Goal: Task Accomplishment & Management: Complete application form

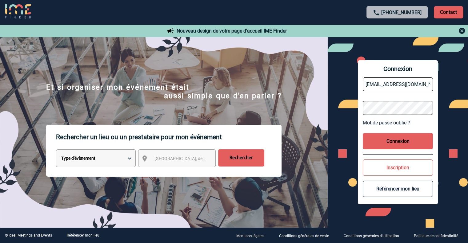
type input "[EMAIL_ADDRESS][DOMAIN_NAME]"
click at [407, 139] on button "Connexion" at bounding box center [398, 141] width 70 height 16
click at [403, 142] on button "Connexion" at bounding box center [398, 141] width 70 height 16
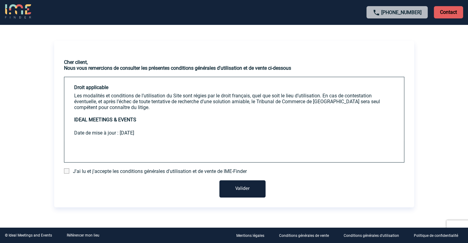
scroll to position [13, 0]
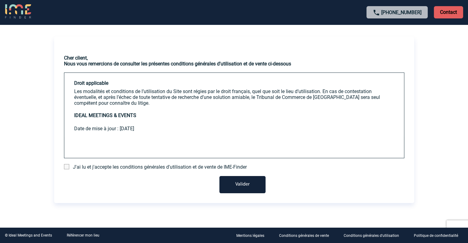
click at [67, 167] on span at bounding box center [66, 166] width 5 height 5
click at [0, 0] on input "checkbox" at bounding box center [0, 0] width 0 height 0
click at [246, 183] on button "Valider" at bounding box center [242, 184] width 46 height 17
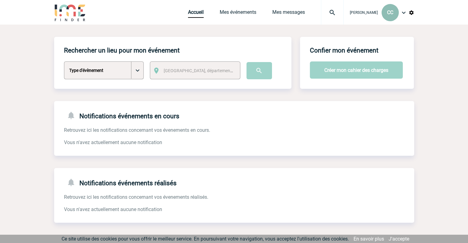
click at [390, 13] on span "CC" at bounding box center [390, 13] width 6 height 6
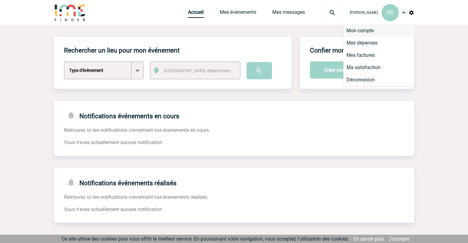
click at [367, 30] on li "Mon compte" at bounding box center [378, 31] width 71 height 12
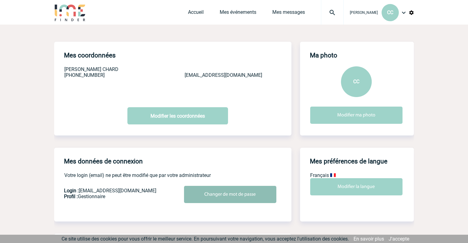
click at [234, 193] on input "Changer de mot de passe" at bounding box center [230, 194] width 92 height 17
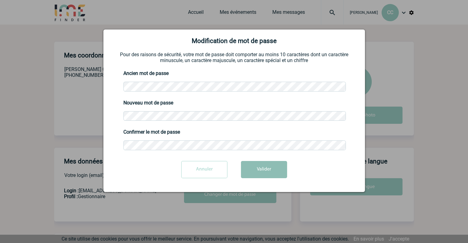
click at [258, 172] on button "Valider" at bounding box center [264, 169] width 46 height 17
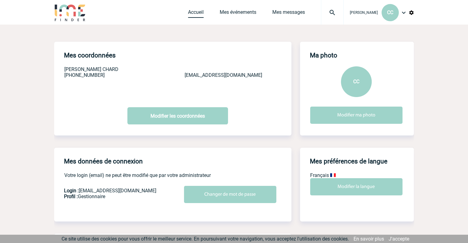
click at [193, 14] on link "Accueil" at bounding box center [196, 13] width 16 height 9
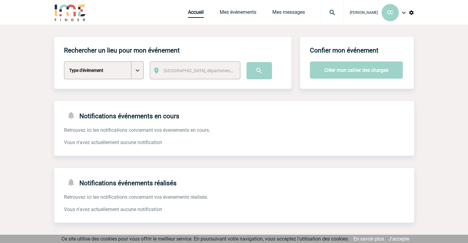
click at [141, 72] on select "Type d'évènement Séminaire avec nuitée Séminaire sans nuitée Repas de groupe Te…" at bounding box center [104, 71] width 80 height 18
select select "5"
click at [64, 62] on select "Type d'évènement Séminaire avec nuitée Séminaire sans nuitée Repas de groupe Te…" at bounding box center [104, 71] width 80 height 18
click at [198, 71] on span "[GEOGRAPHIC_DATA], département, région..." at bounding box center [207, 70] width 86 height 5
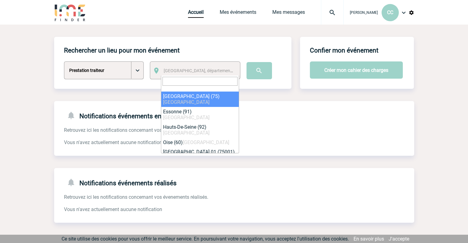
select select "3"
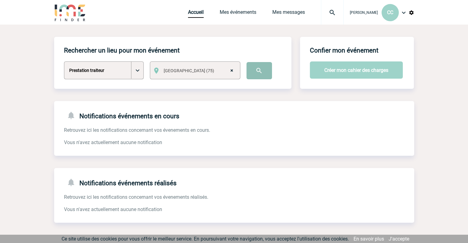
click at [259, 70] on input "image" at bounding box center [260, 70] width 26 height 17
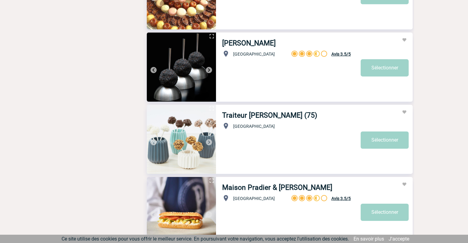
scroll to position [2039, 0]
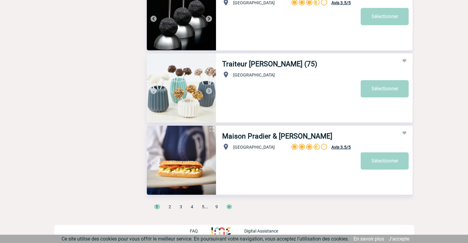
click at [170, 205] on span "2" at bounding box center [170, 207] width 2 height 5
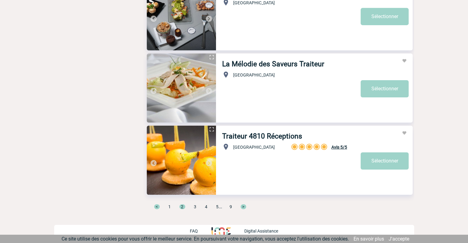
click at [195, 205] on span "3" at bounding box center [195, 207] width 2 height 5
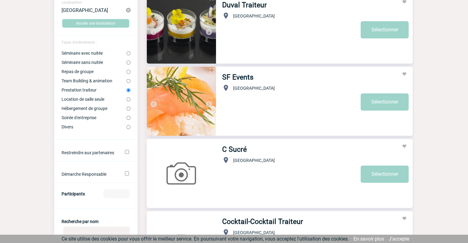
scroll to position [76, 0]
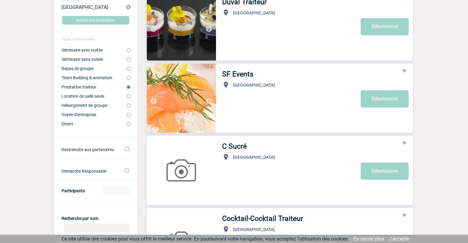
click at [127, 150] on input "Restreindre aux partenaires" at bounding box center [127, 149] width 4 height 4
checkbox input "true"
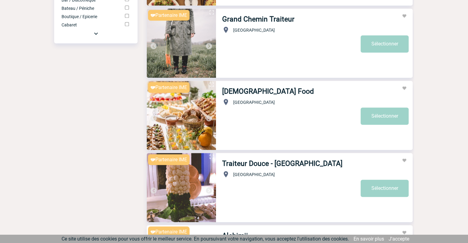
scroll to position [800, 0]
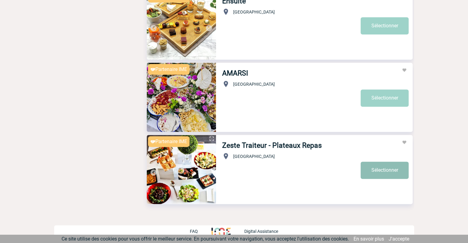
click at [380, 167] on link "Sélectionner" at bounding box center [385, 170] width 48 height 17
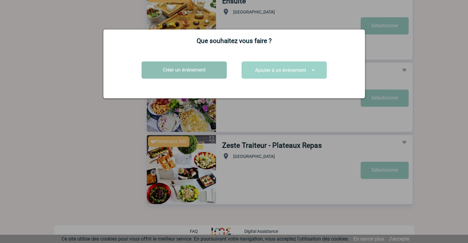
click at [202, 70] on button "Créer un événement" at bounding box center [184, 70] width 85 height 17
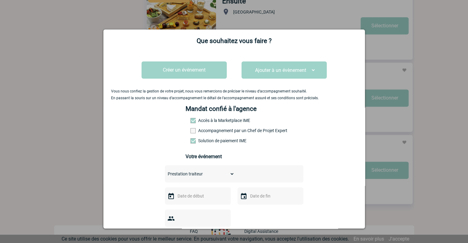
click at [194, 200] on input "text" at bounding box center [197, 196] width 42 height 8
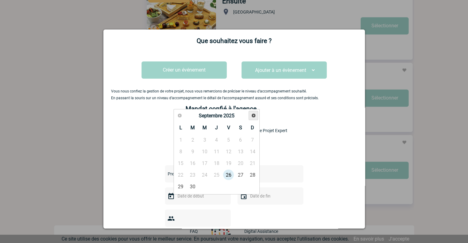
click at [253, 116] on span "Suivant" at bounding box center [253, 115] width 5 height 5
click at [229, 162] on link "14" at bounding box center [228, 163] width 11 height 11
type input "14-11-2025"
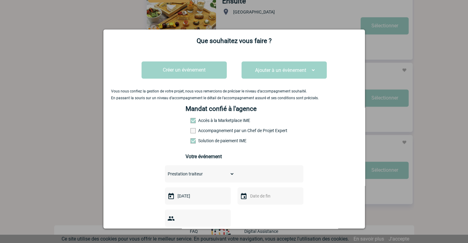
click at [205, 232] on input "number" at bounding box center [194, 236] width 58 height 8
click at [223, 232] on input "1" at bounding box center [194, 236] width 58 height 8
click at [222, 232] on input "2" at bounding box center [194, 236] width 58 height 8
click at [222, 232] on input "3" at bounding box center [194, 236] width 58 height 8
click at [222, 232] on input "4" at bounding box center [194, 236] width 58 height 8
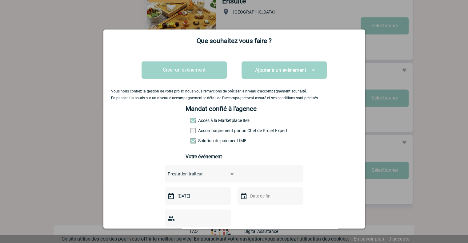
click at [222, 232] on input "5" at bounding box center [194, 236] width 58 height 8
click at [222, 232] on input "6" at bounding box center [194, 236] width 58 height 8
click at [222, 232] on input "7" at bounding box center [194, 236] width 58 height 8
click at [222, 232] on input "8" at bounding box center [194, 236] width 58 height 8
click at [222, 232] on input "9" at bounding box center [194, 236] width 58 height 8
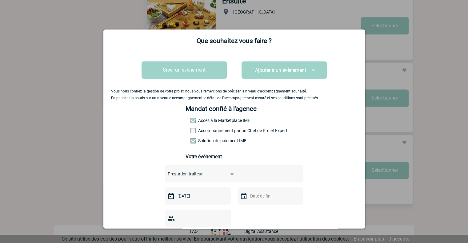
click at [222, 232] on input "10" at bounding box center [194, 236] width 58 height 8
click at [222, 232] on input "11" at bounding box center [194, 236] width 58 height 8
click at [222, 232] on input "12" at bounding box center [194, 236] width 58 height 8
click at [222, 232] on input "13" at bounding box center [194, 236] width 58 height 8
click at [222, 232] on input "14" at bounding box center [194, 236] width 58 height 8
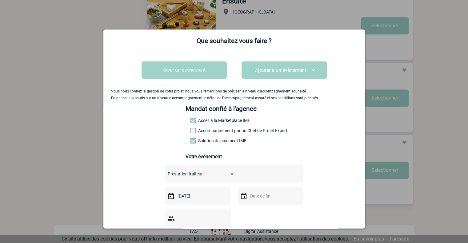
click at [222, 232] on input "15" at bounding box center [194, 236] width 58 height 8
click at [222, 232] on input "16" at bounding box center [194, 236] width 58 height 8
click at [222, 232] on input "17" at bounding box center [194, 236] width 58 height 8
click at [222, 232] on input "18" at bounding box center [194, 236] width 58 height 8
click at [222, 232] on input "19" at bounding box center [194, 236] width 58 height 8
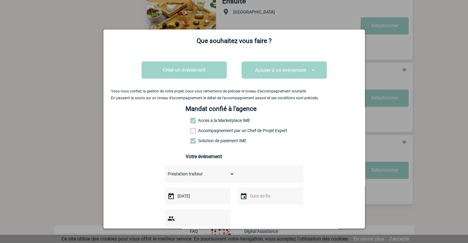
click at [222, 232] on input "20" at bounding box center [194, 236] width 58 height 8
click at [222, 232] on input "21" at bounding box center [194, 236] width 58 height 8
click at [222, 232] on input "22" at bounding box center [194, 236] width 58 height 8
click at [222, 232] on input "23" at bounding box center [194, 236] width 58 height 8
click at [222, 232] on input "24" at bounding box center [194, 236] width 58 height 8
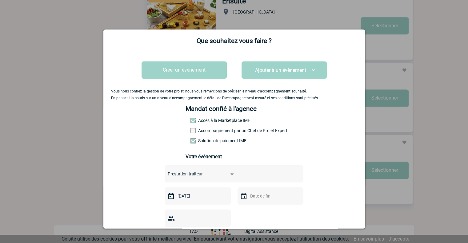
type input "25"
click at [222, 232] on input "25" at bounding box center [194, 236] width 58 height 8
click at [260, 196] on input "text" at bounding box center [270, 196] width 42 height 8
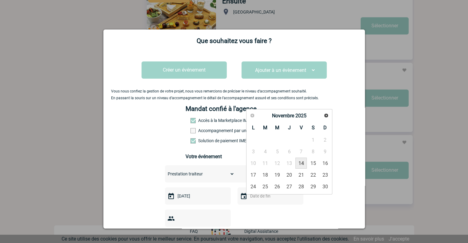
click at [301, 162] on link "14" at bounding box center [300, 163] width 11 height 11
type input "14-11-2025"
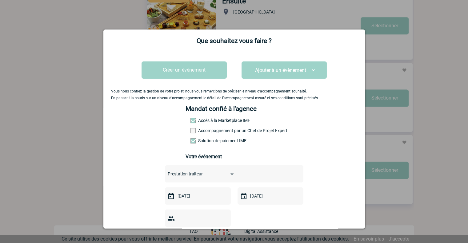
scroll to position [140, 0]
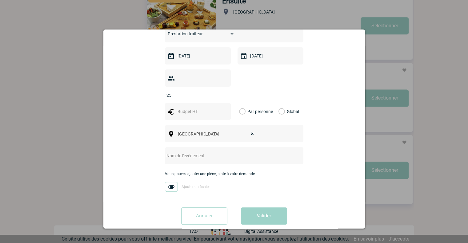
click at [203, 152] on input "text" at bounding box center [226, 156] width 122 height 8
type input "Réunion territoriale Buffet déjeunatoire"
click at [241, 103] on label "Par personne" at bounding box center [242, 111] width 7 height 17
click at [0, 0] on input "Par personne" at bounding box center [0, 0] width 0 height 0
click at [195, 108] on input "text" at bounding box center [197, 112] width 42 height 8
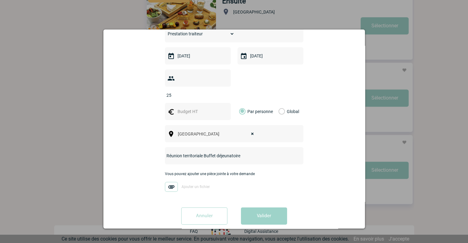
click at [281, 103] on label "Global" at bounding box center [281, 111] width 4 height 17
click at [0, 0] on input "Global" at bounding box center [0, 0] width 0 height 0
click at [196, 108] on input "text" at bounding box center [197, 112] width 42 height 8
type input "400"
click at [263, 208] on button "Valider" at bounding box center [264, 216] width 46 height 17
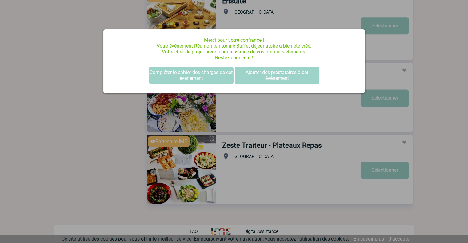
scroll to position [0, 0]
click at [213, 79] on button "Compléter le cahier des charges de cet événement" at bounding box center [191, 75] width 85 height 17
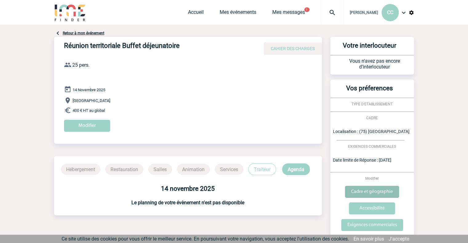
click at [378, 192] on input "Cadre et géographie" at bounding box center [372, 192] width 54 height 12
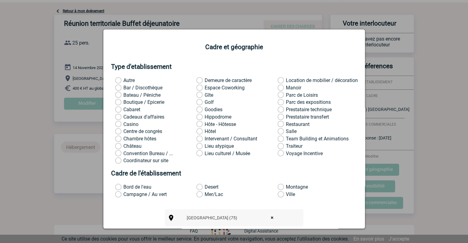
click at [278, 80] on label "Location de mobilier / décoration" at bounding box center [286, 81] width 16 height 6
click at [0, 0] on input "Location de mobilier / décoration" at bounding box center [0, 0] width 0 height 0
click at [278, 147] on label "Traiteur" at bounding box center [286, 146] width 16 height 6
click at [0, 0] on input "Traiteur" at bounding box center [0, 0] width 0 height 0
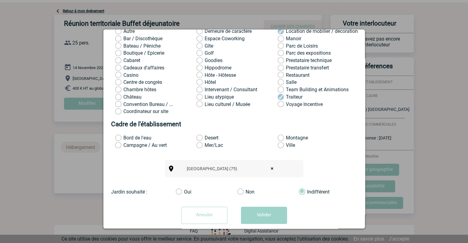
scroll to position [59, 0]
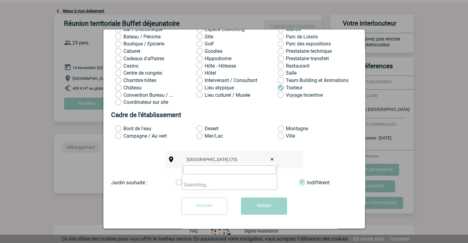
click at [218, 161] on span "× Paris (75)" at bounding box center [231, 159] width 95 height 9
type input "17 PLACE ETIENNE PERNET PARIS 75015"
click at [264, 207] on button "Valider" at bounding box center [264, 206] width 46 height 17
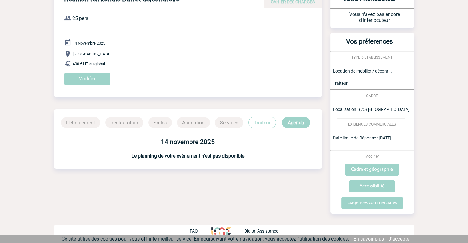
scroll to position [0, 0]
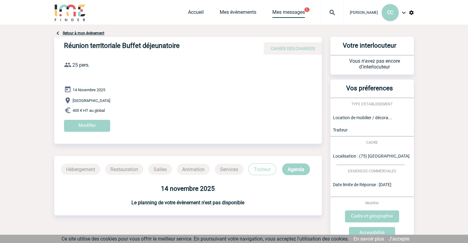
click at [291, 11] on link "Mes messages" at bounding box center [288, 13] width 33 height 9
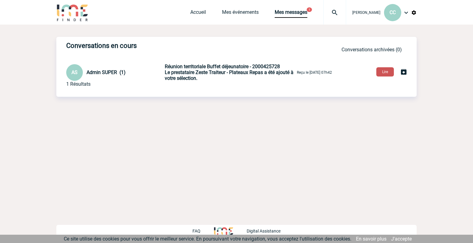
click at [382, 70] on button "Lire" at bounding box center [385, 71] width 18 height 9
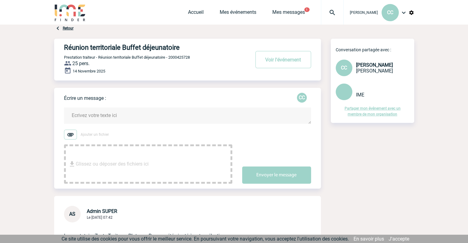
click at [114, 116] on textarea at bounding box center [187, 116] width 247 height 16
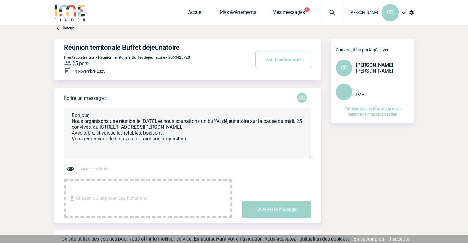
scroll to position [88, 0]
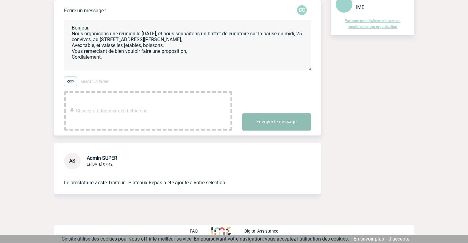
type textarea "Bonjour, Nous organisons une réunion le 14 novembre, et nous souhaitons un buff…"
click at [262, 122] on button "Envoyer le message" at bounding box center [276, 122] width 69 height 17
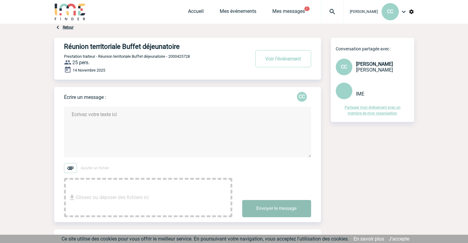
scroll to position [0, 0]
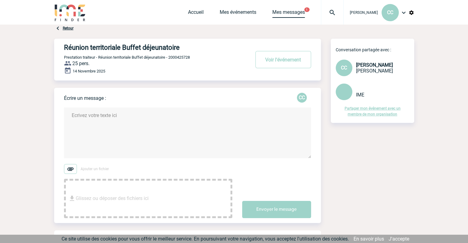
click at [292, 11] on link "Mes messages" at bounding box center [288, 13] width 33 height 9
